Goal: Information Seeking & Learning: Compare options

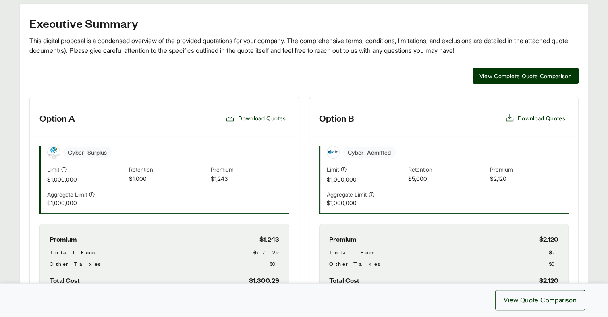
scroll to position [161, 0]
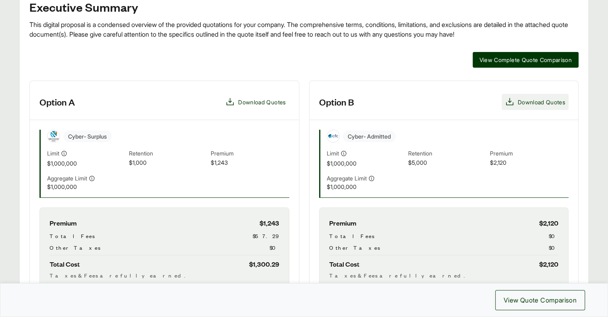
click at [519, 98] on span "Download Quotes" at bounding box center [542, 102] width 48 height 8
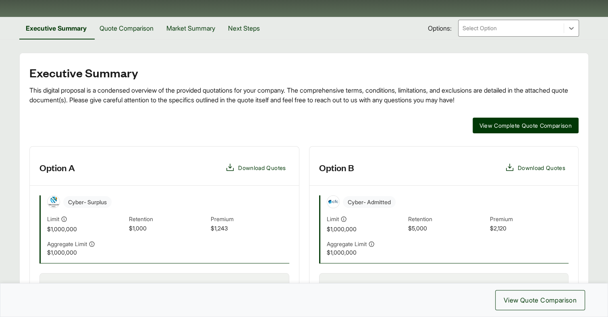
scroll to position [121, 0]
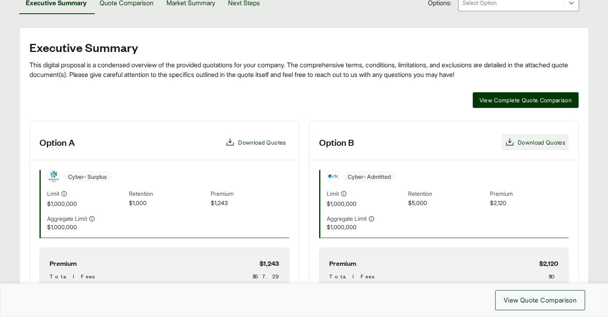
click at [512, 138] on icon at bounding box center [510, 142] width 10 height 10
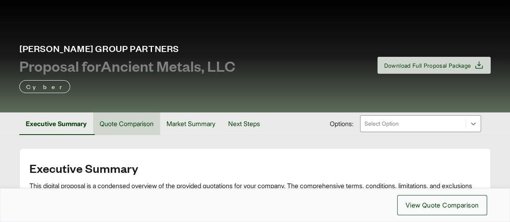
click at [137, 124] on button "Quote Comparison" at bounding box center [126, 123] width 67 height 23
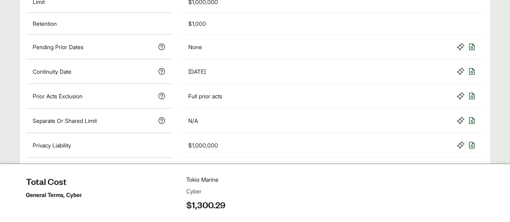
scroll to position [484, 0]
